Goal: Task Accomplishment & Management: Manage account settings

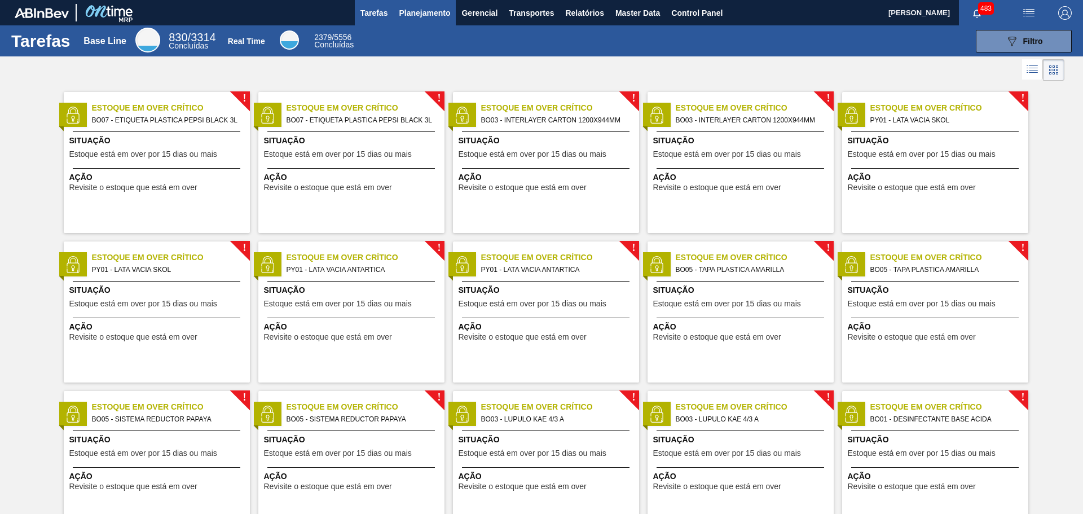
click at [445, 12] on span "Planejamento" at bounding box center [424, 13] width 51 height 14
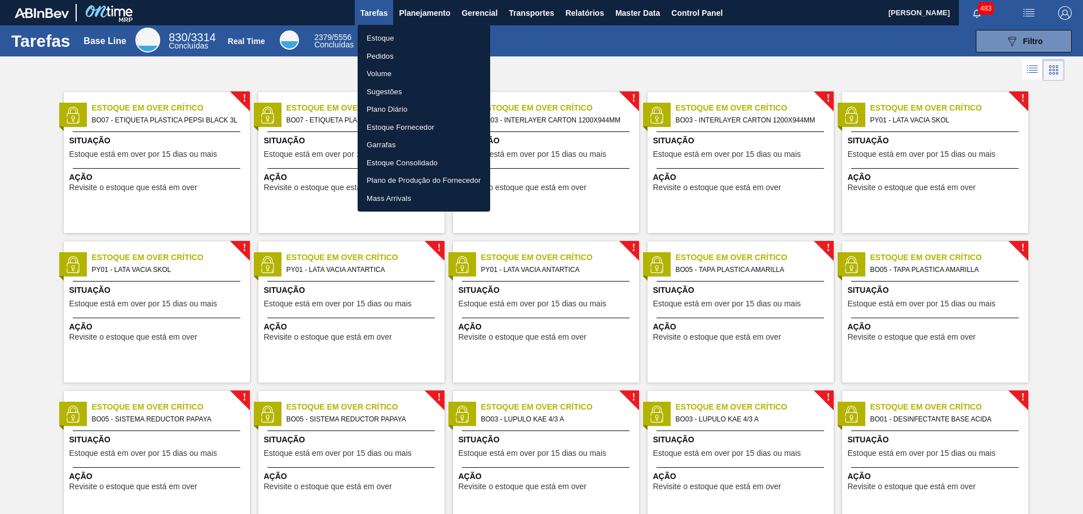
click at [393, 55] on li "Pedidos" at bounding box center [424, 56] width 133 height 18
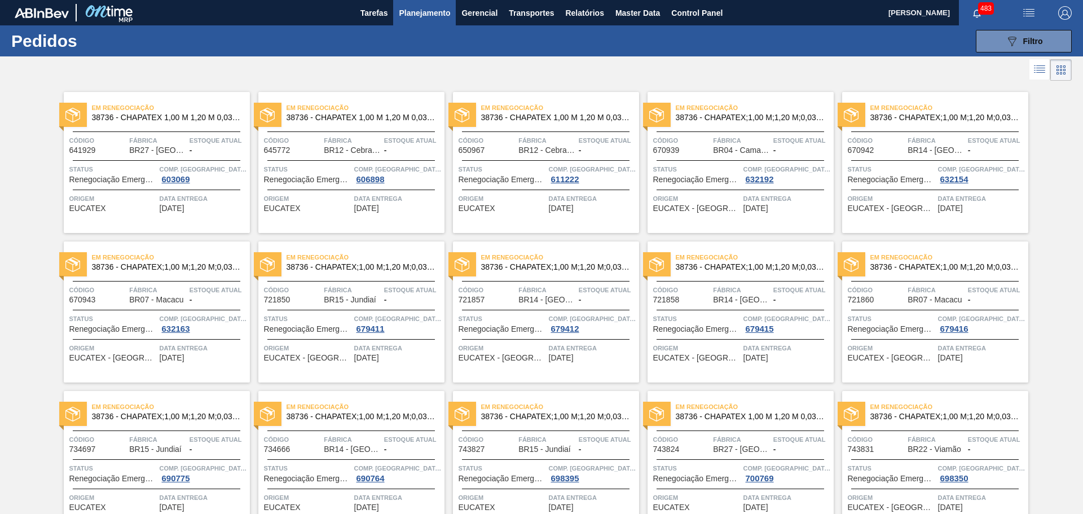
click at [376, 115] on span "38736 - CHAPATEX 1,00 M 1,20 M 0,03 M" at bounding box center [361, 117] width 149 height 8
